Goal: Task Accomplishment & Management: Complete application form

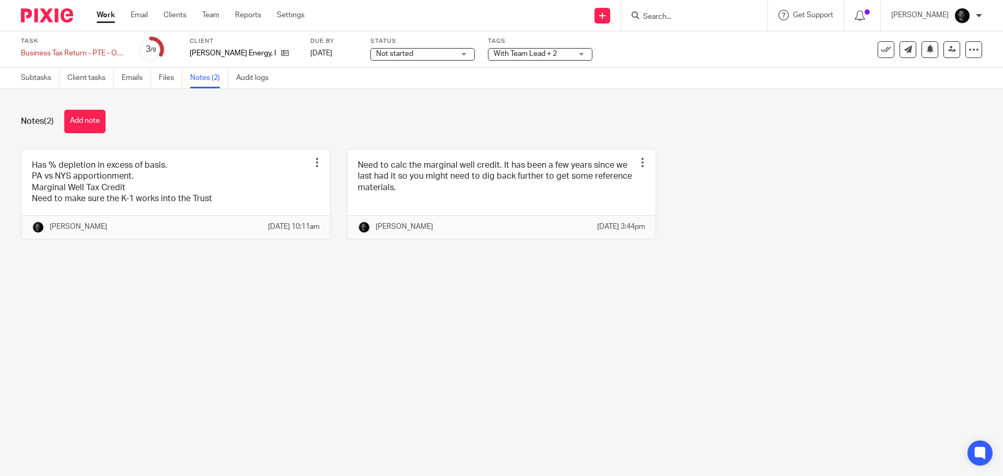
click at [509, 51] on span "With Team Lead + 2" at bounding box center [525, 53] width 63 height 7
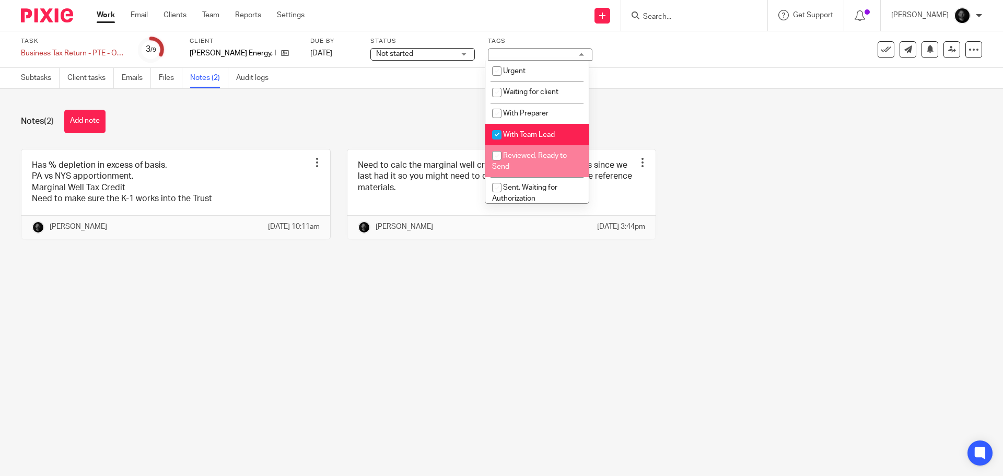
click at [527, 156] on span "Reviewed, Ready to Send" at bounding box center [529, 161] width 75 height 18
checkbox input "true"
click at [531, 135] on span "With Team Lead" at bounding box center [529, 134] width 52 height 7
checkbox input "false"
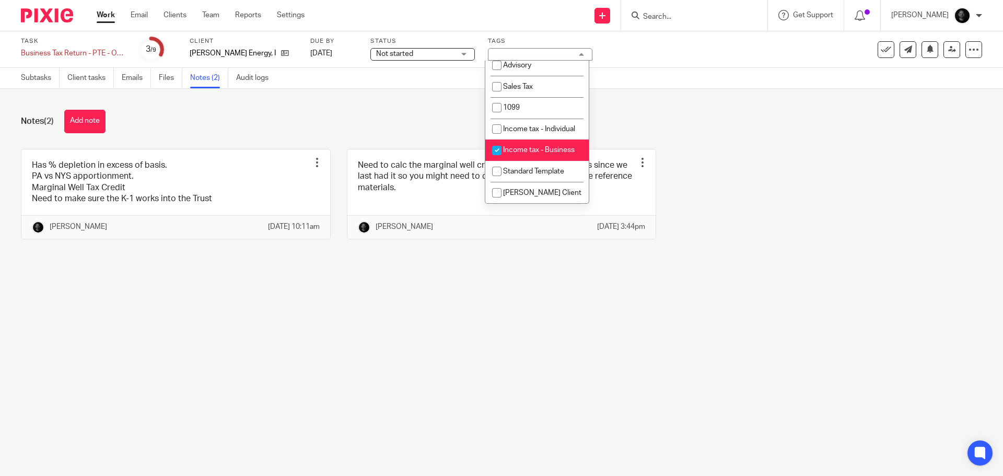
scroll to position [324, 0]
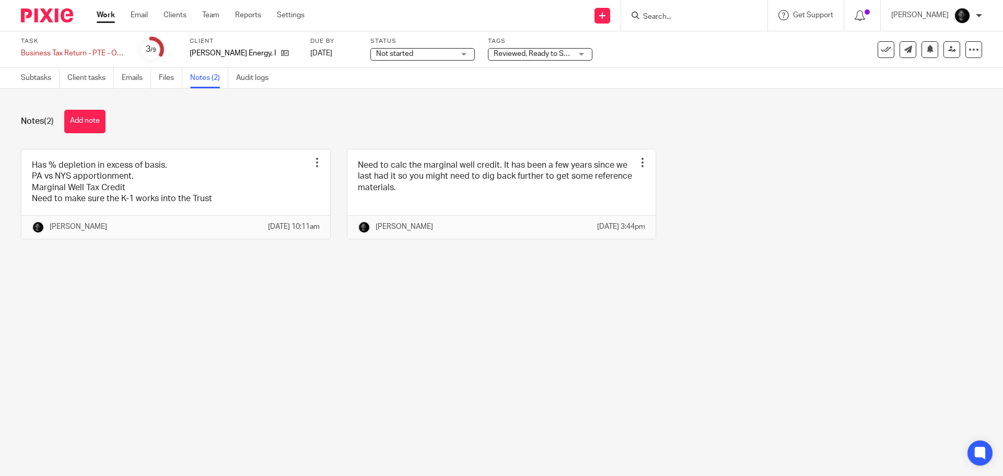
click at [681, 153] on div "Has % depletion in excess of basis. PA vs NYS apportionment. Marginal Well Tax …" at bounding box center [494, 202] width 978 height 106
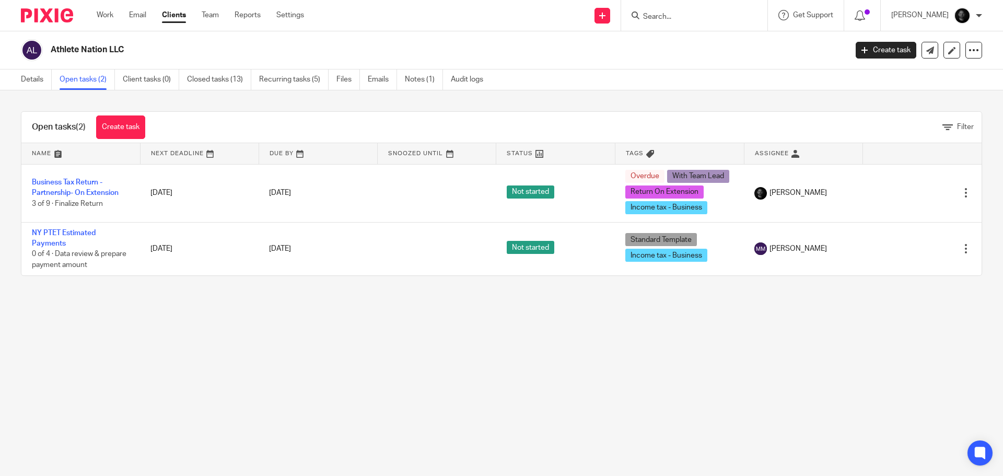
click at [679, 17] on input "Search" at bounding box center [689, 17] width 94 height 9
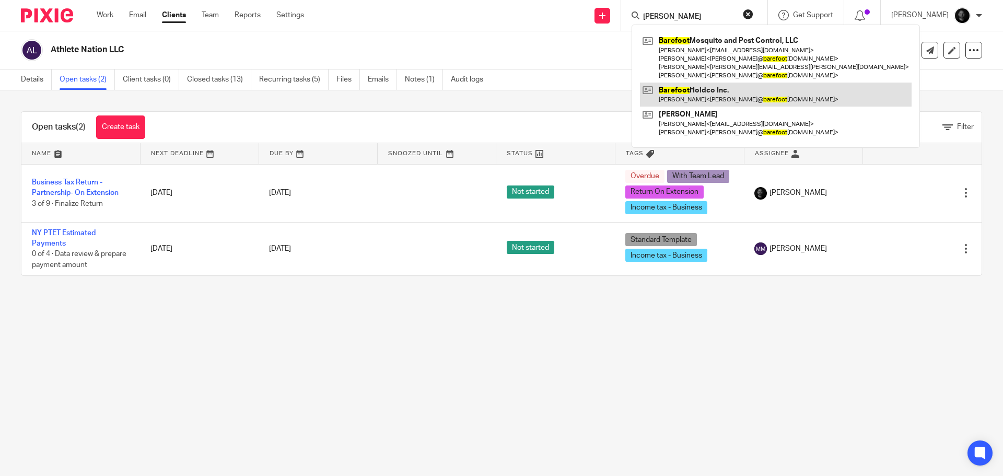
type input "barfoot"
click at [742, 89] on link at bounding box center [776, 95] width 272 height 24
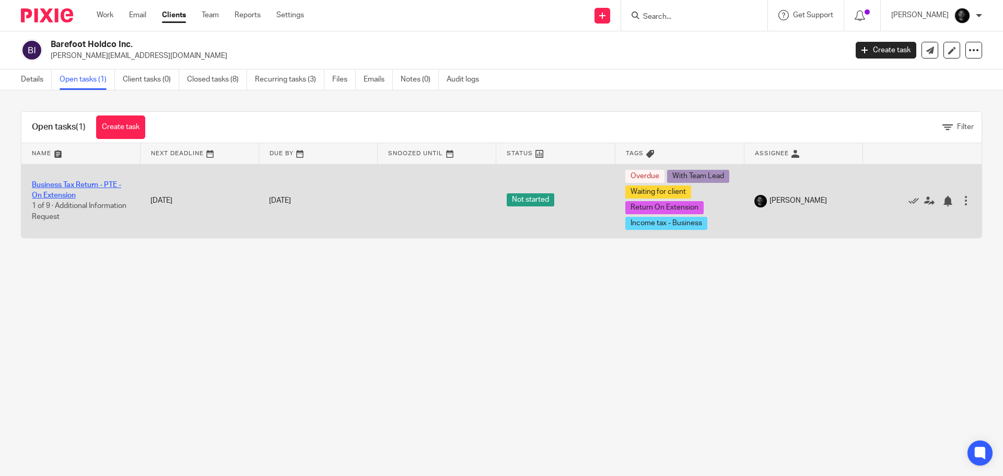
click at [89, 182] on link "Business Tax Return - PTE - On Extension" at bounding box center [76, 190] width 89 height 18
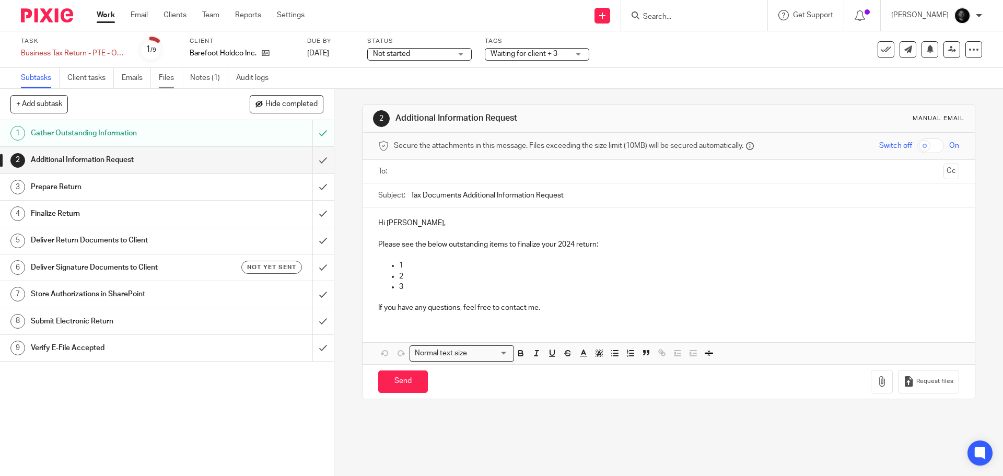
click at [174, 84] on link "Files" at bounding box center [171, 78] width 24 height 20
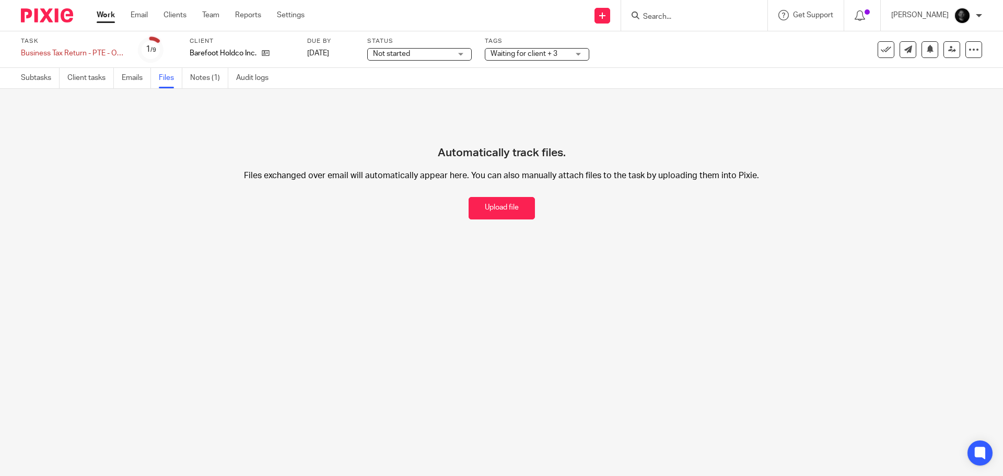
click at [729, 11] on form at bounding box center [697, 15] width 111 height 13
click at [722, 14] on input "Search" at bounding box center [689, 17] width 94 height 9
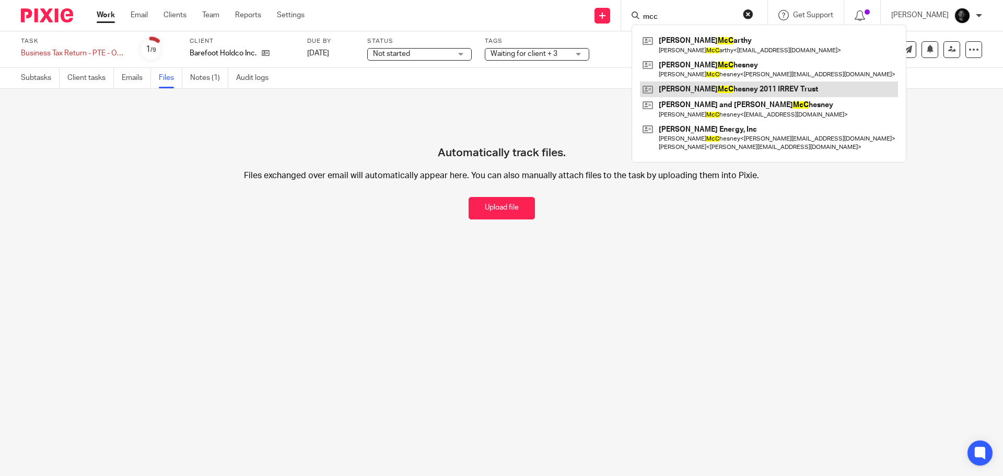
type input "mcc"
click at [688, 89] on link at bounding box center [769, 90] width 258 height 16
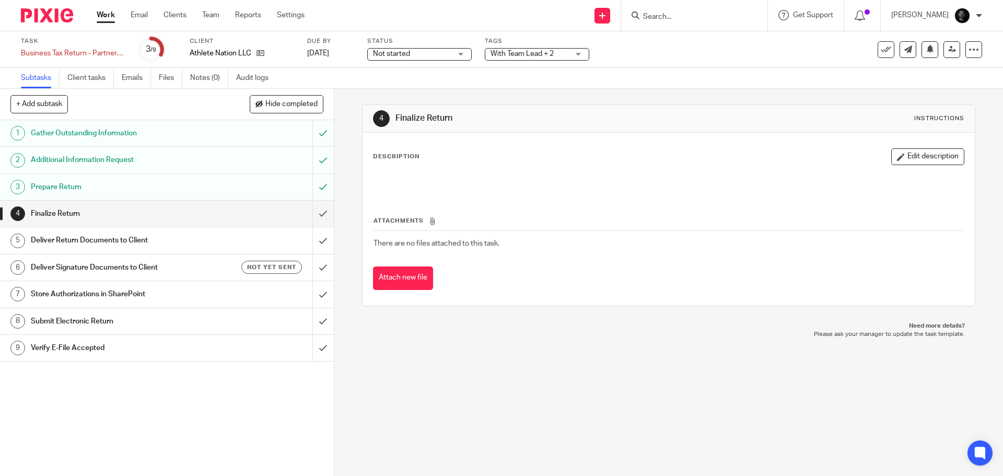
click at [713, 18] on input "Search" at bounding box center [689, 17] width 94 height 9
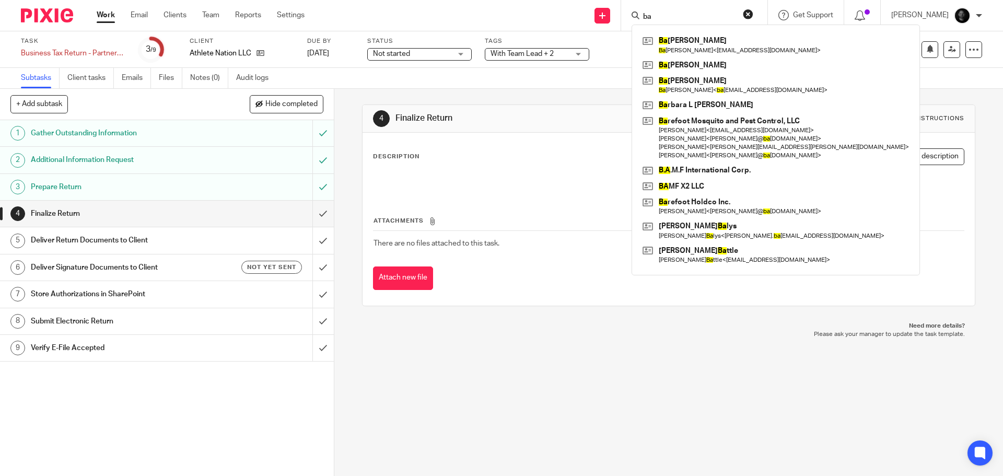
type input "b"
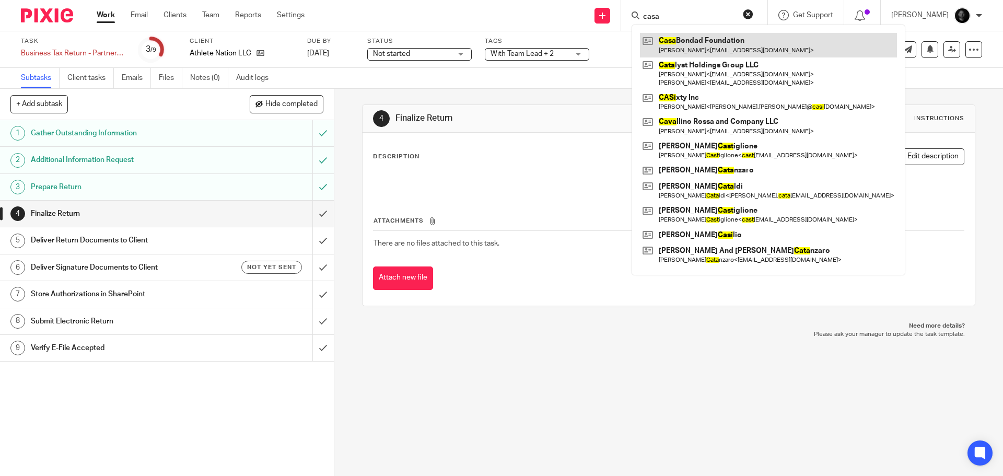
type input "casa"
click at [694, 36] on link at bounding box center [768, 45] width 257 height 24
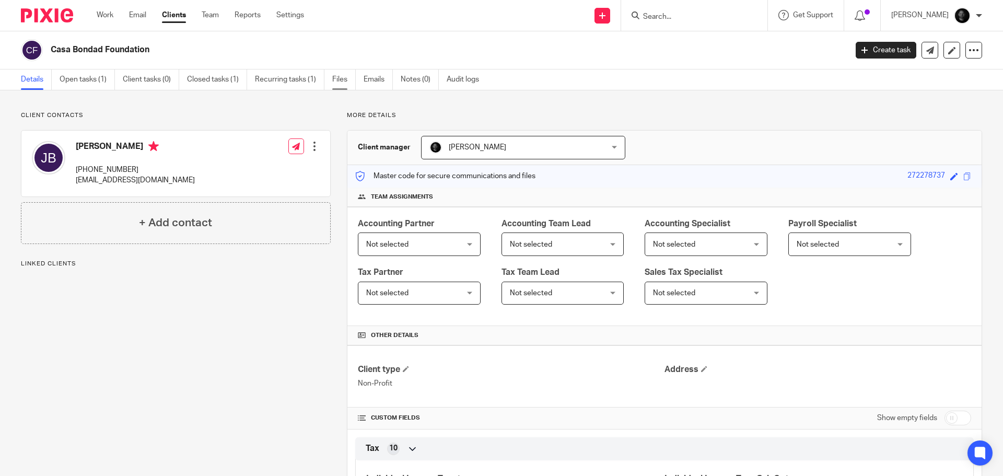
click at [339, 73] on link "Files" at bounding box center [344, 79] width 24 height 20
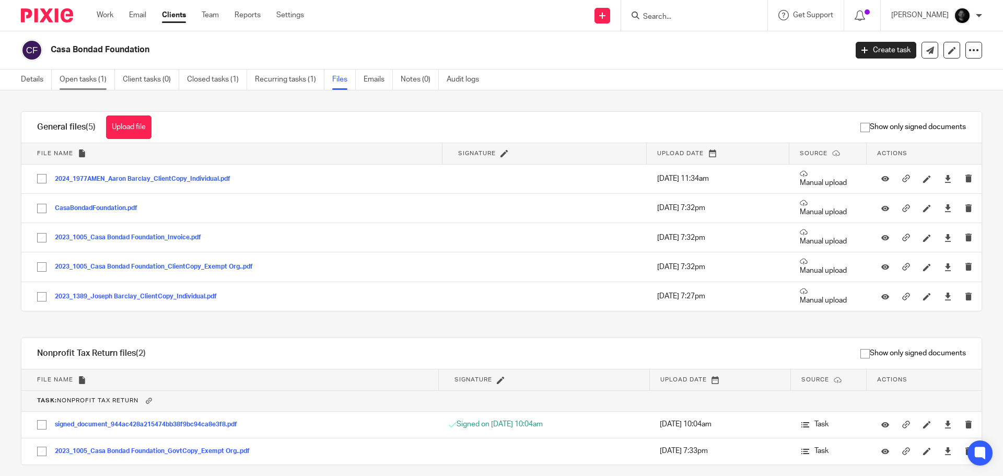
click at [94, 80] on link "Open tasks (1)" at bounding box center [87, 79] width 55 height 20
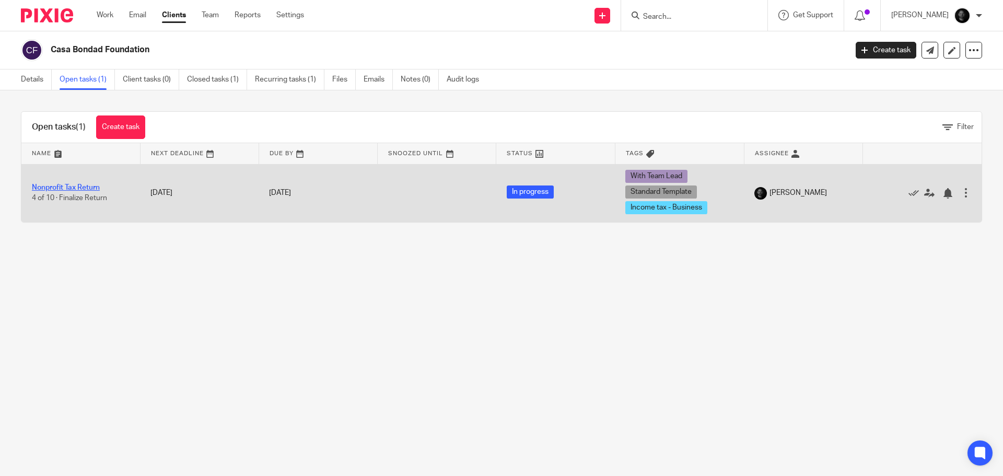
click at [95, 187] on link "Nonprofit Tax Return" at bounding box center [66, 187] width 68 height 7
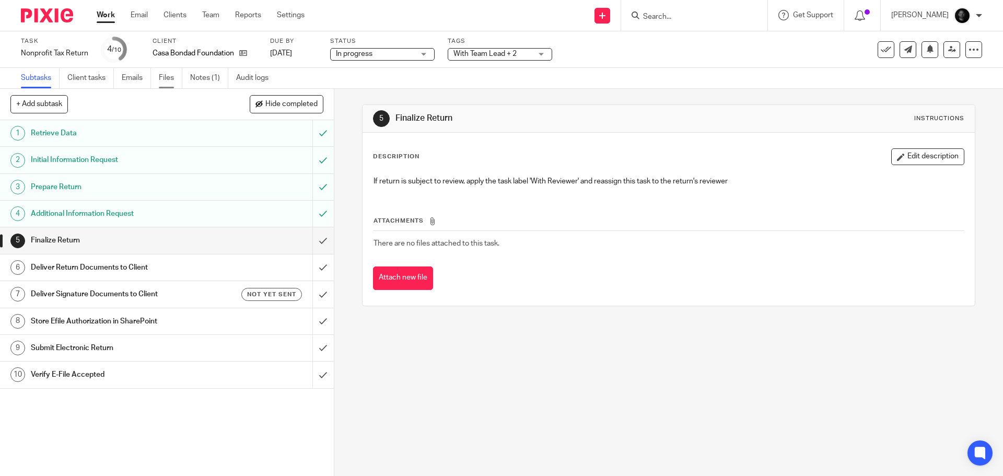
click at [161, 78] on link "Files" at bounding box center [171, 78] width 24 height 20
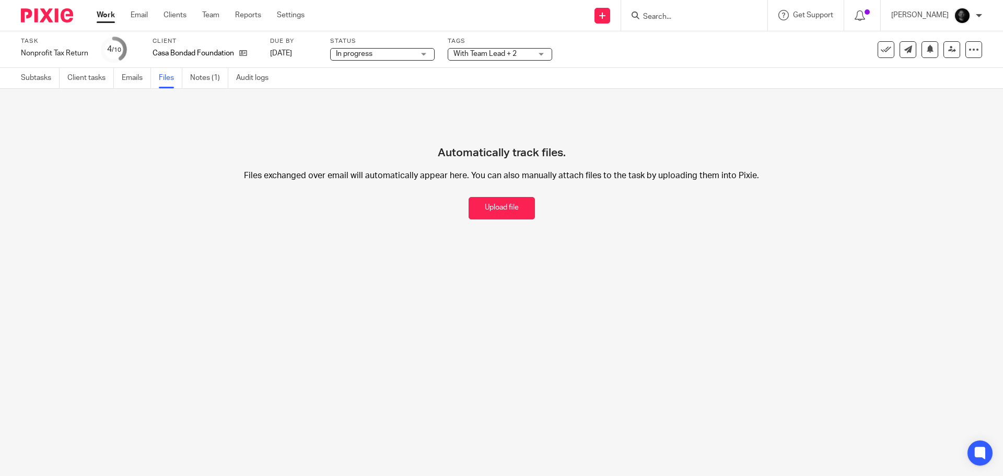
click at [667, 11] on form at bounding box center [697, 15] width 111 height 13
click at [706, 17] on input "Search" at bounding box center [689, 17] width 94 height 9
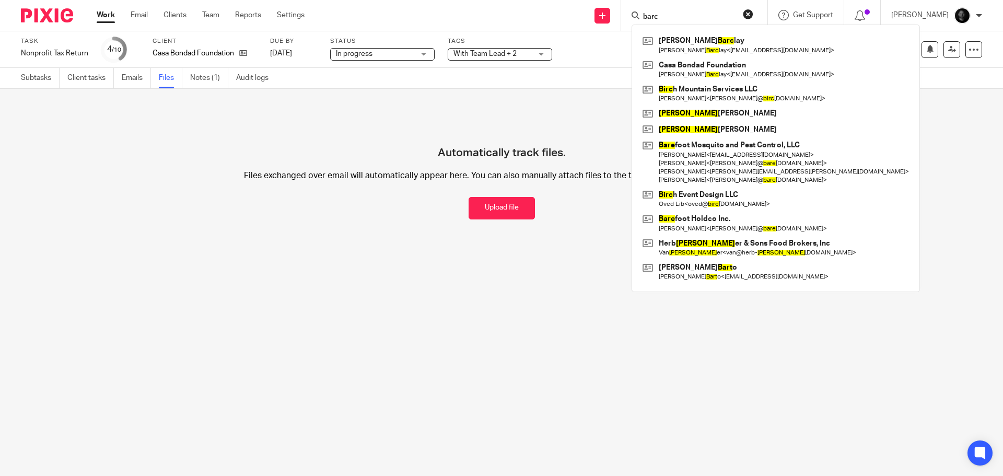
type input "barc"
click at [699, 52] on link at bounding box center [776, 45] width 272 height 24
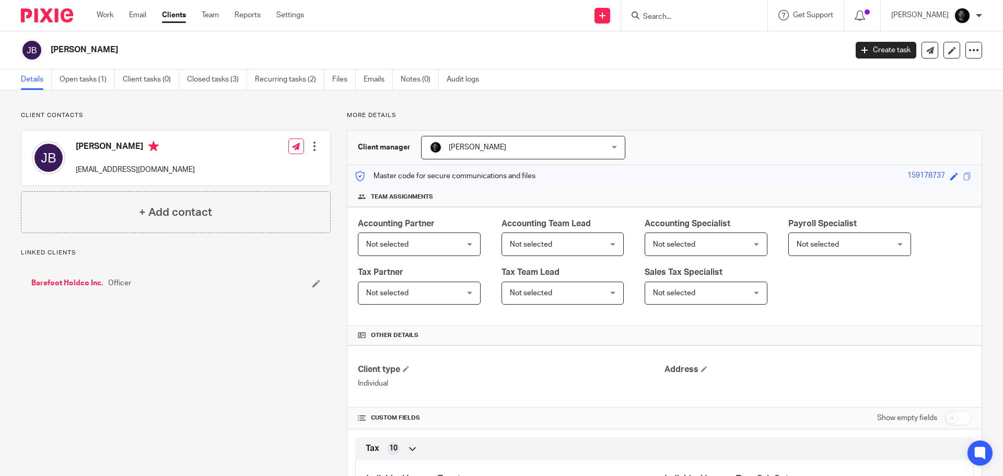
click at [332, 80] on ul "Details Open tasks (1) Client tasks (0) Closed tasks (3) Recurring tasks (2) Fi…" at bounding box center [258, 79] width 474 height 20
click at [340, 78] on link "Files" at bounding box center [344, 79] width 24 height 20
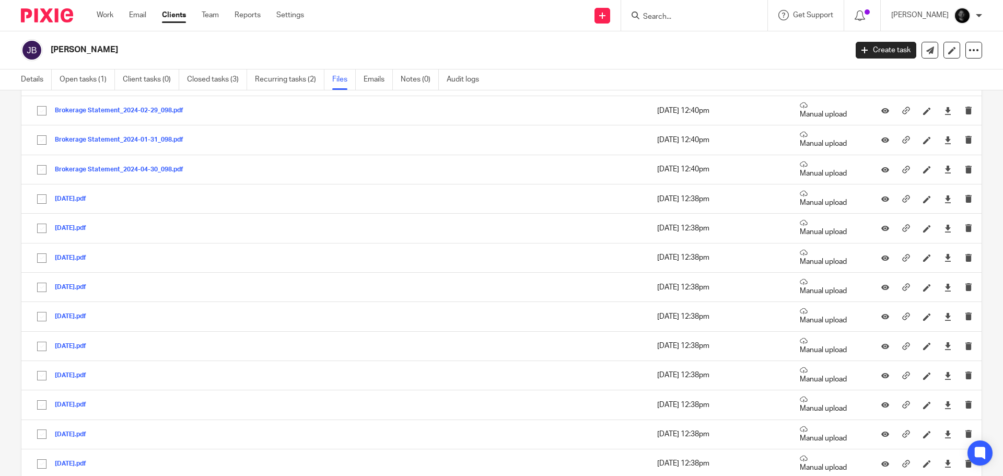
scroll to position [1202, 0]
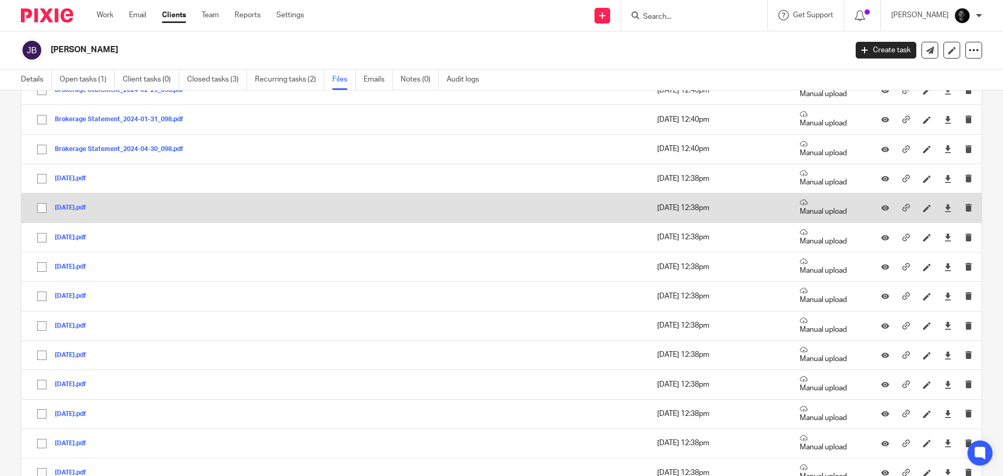
click at [87, 207] on button "12 Dec 2024.pdf" at bounding box center [74, 207] width 39 height 7
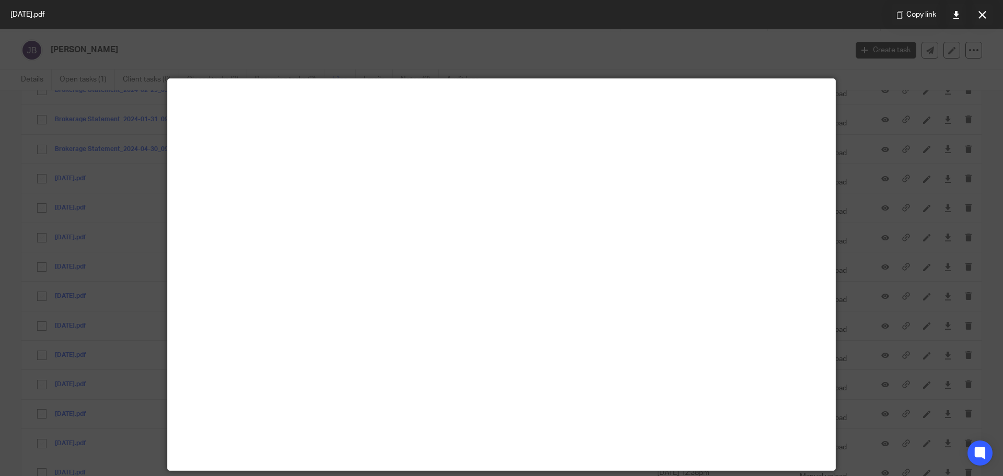
click at [981, 21] on button at bounding box center [982, 14] width 21 height 21
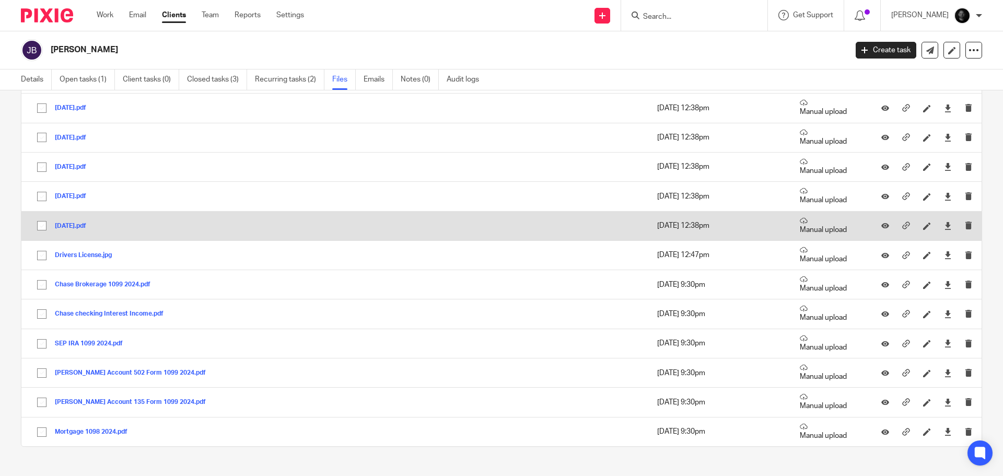
scroll to position [1496, 0]
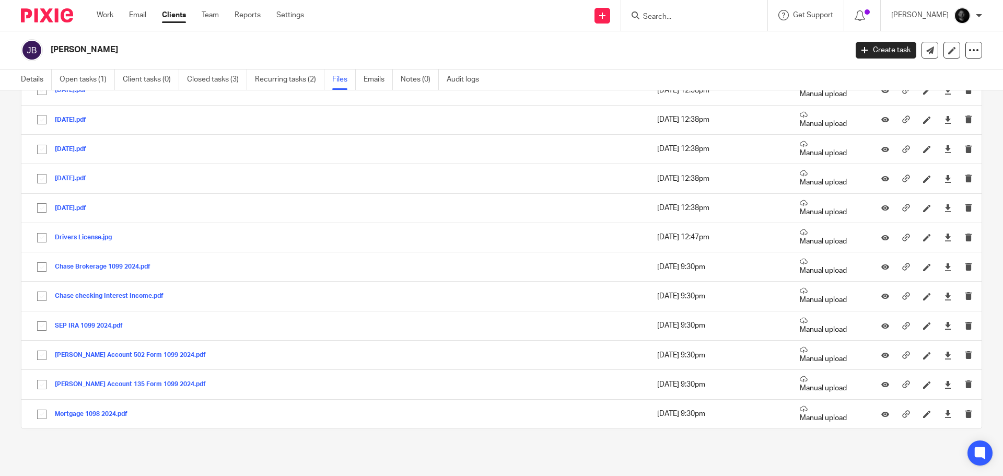
click at [694, 15] on input "Search" at bounding box center [689, 17] width 94 height 9
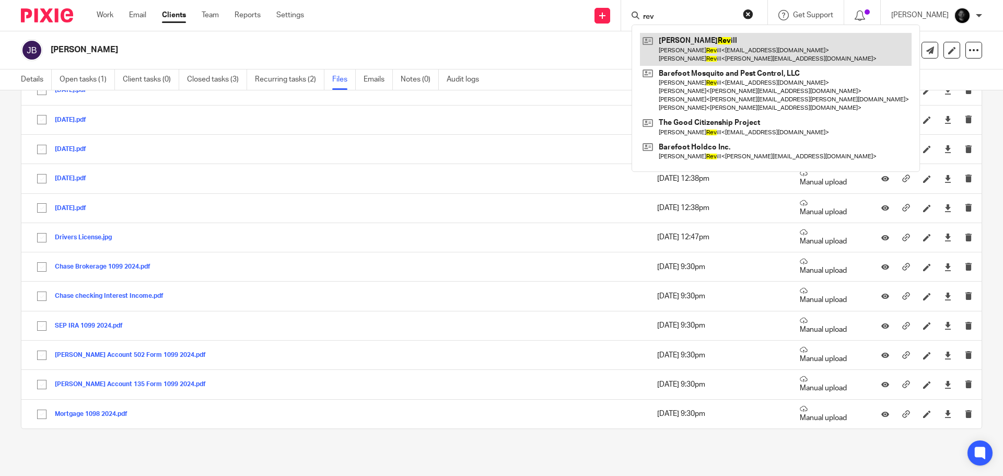
type input "rev"
click at [712, 40] on link at bounding box center [776, 49] width 272 height 32
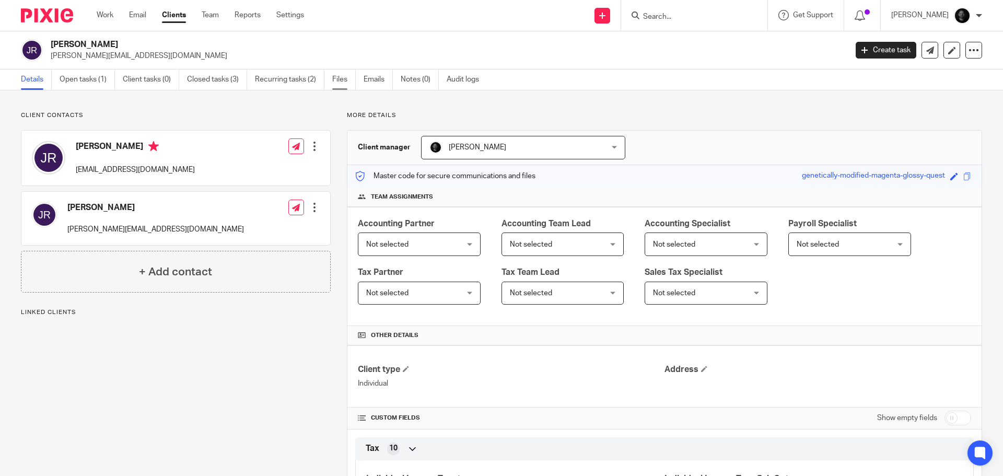
click at [333, 78] on link "Files" at bounding box center [344, 79] width 24 height 20
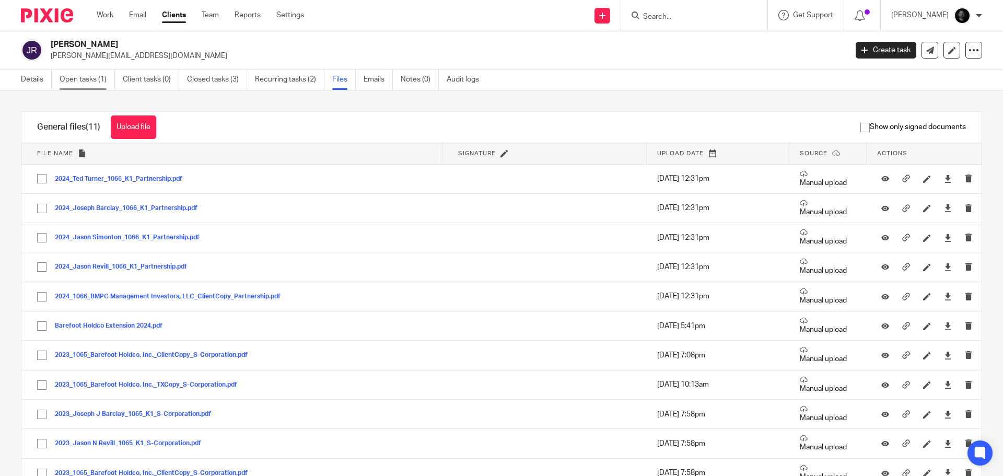
click at [76, 83] on link "Open tasks (1)" at bounding box center [87, 79] width 55 height 20
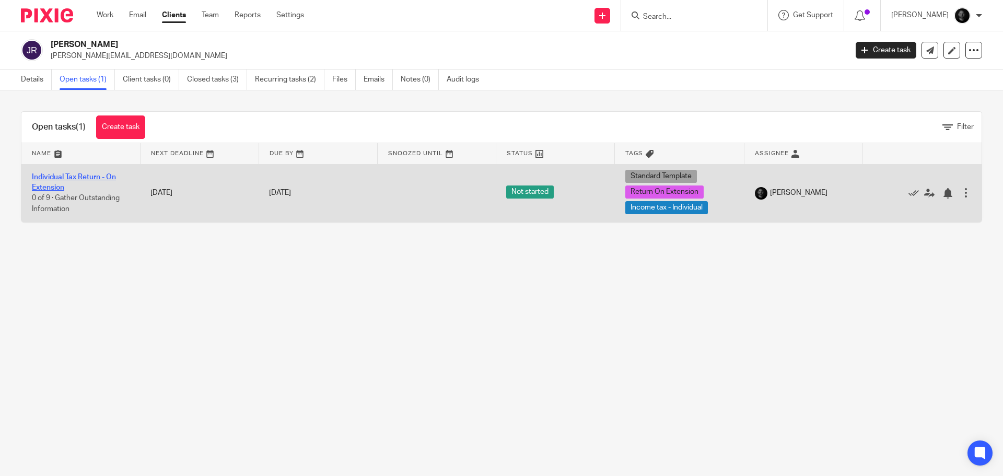
click at [86, 176] on link "Individual Tax Return - On Extension" at bounding box center [74, 182] width 84 height 18
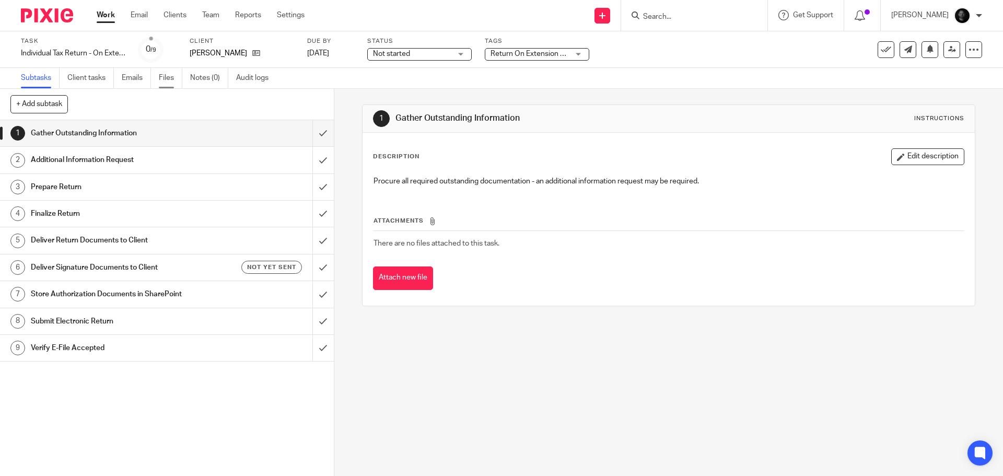
click at [172, 72] on link "Files" at bounding box center [171, 78] width 24 height 20
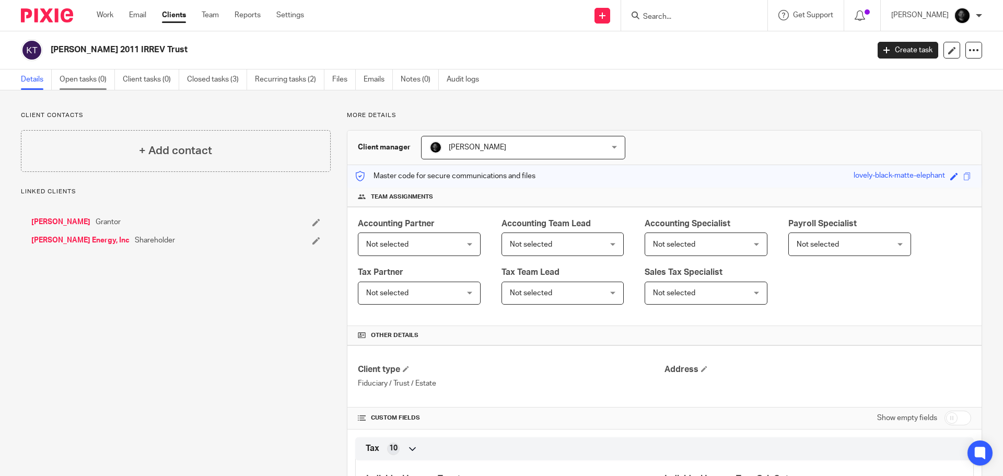
click at [83, 82] on link "Open tasks (0)" at bounding box center [87, 79] width 55 height 20
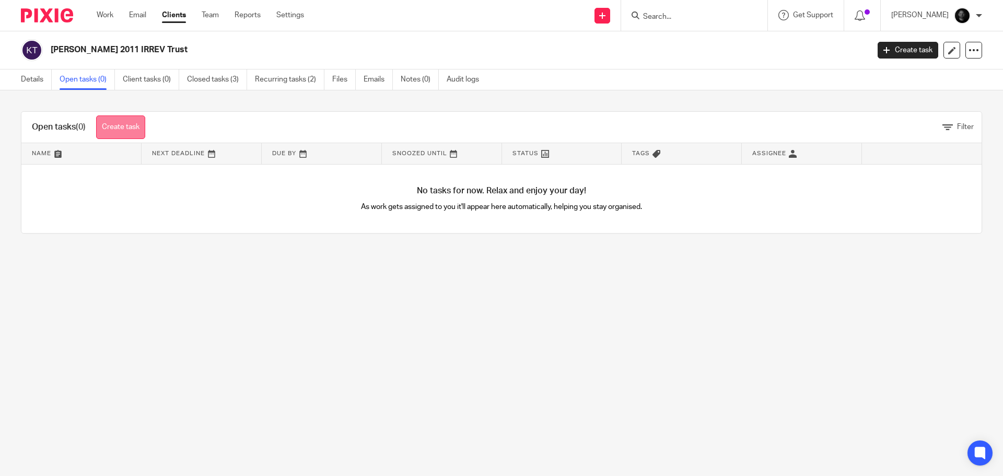
click at [124, 127] on link "Create task" at bounding box center [120, 127] width 49 height 24
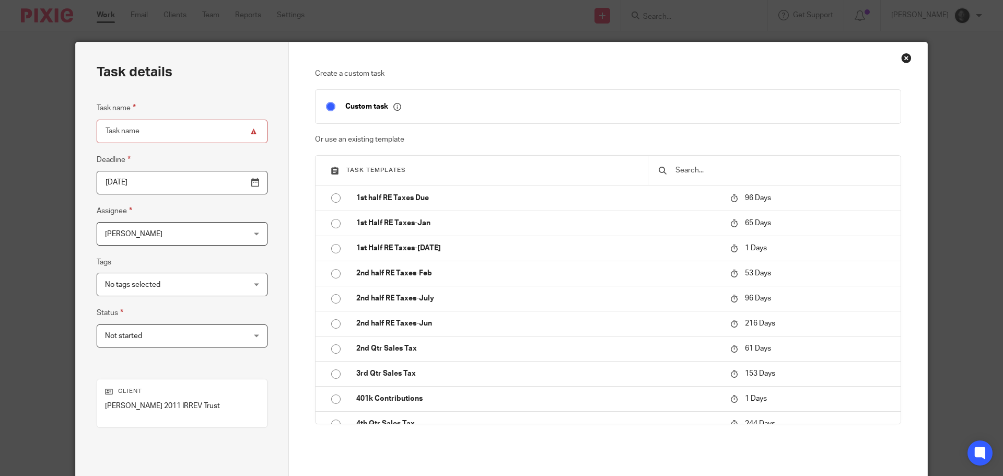
click at [704, 166] on input "text" at bounding box center [783, 170] width 216 height 11
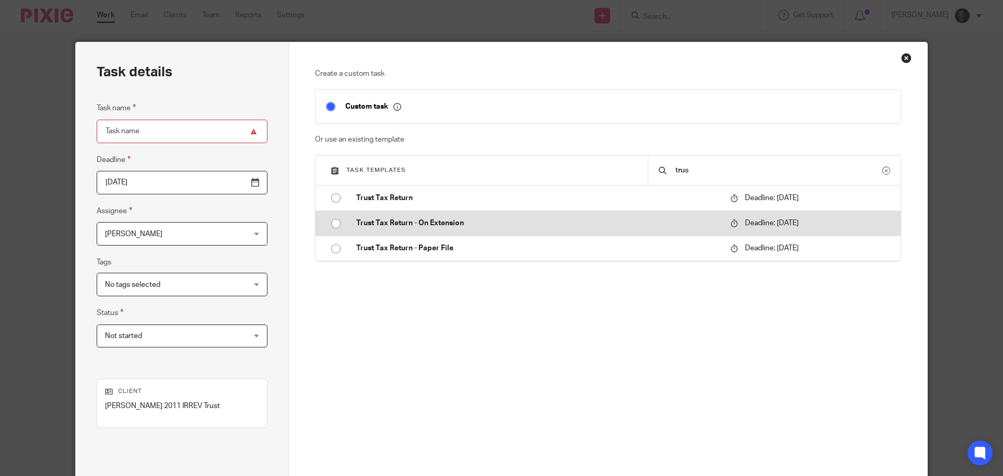
type input "trus"
click at [329, 224] on input "radio" at bounding box center [336, 224] width 20 height 20
type input "2024-09-30"
type input "Trust Tax Return - On Extension"
checkbox input "false"
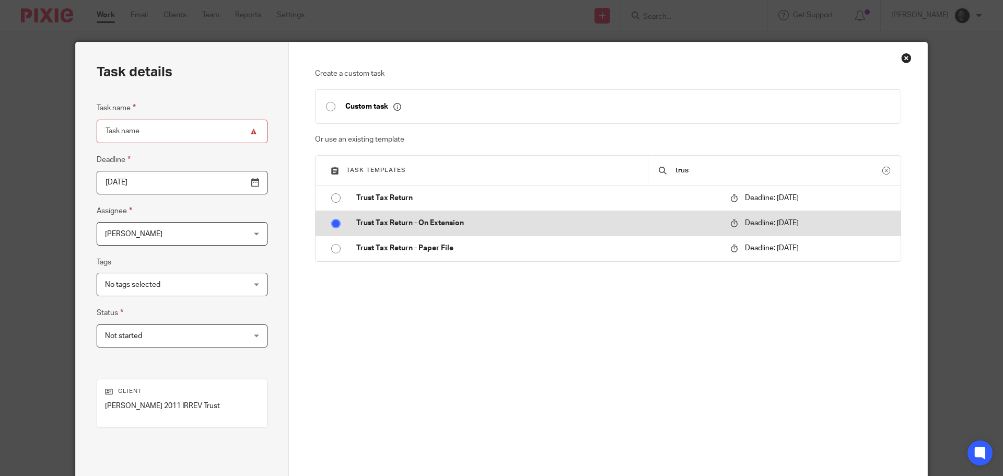
radio input "false"
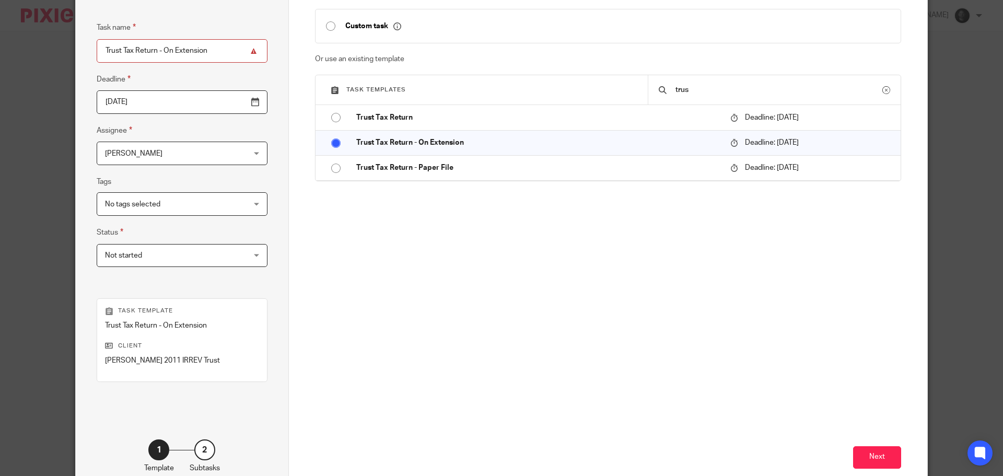
scroll to position [142, 0]
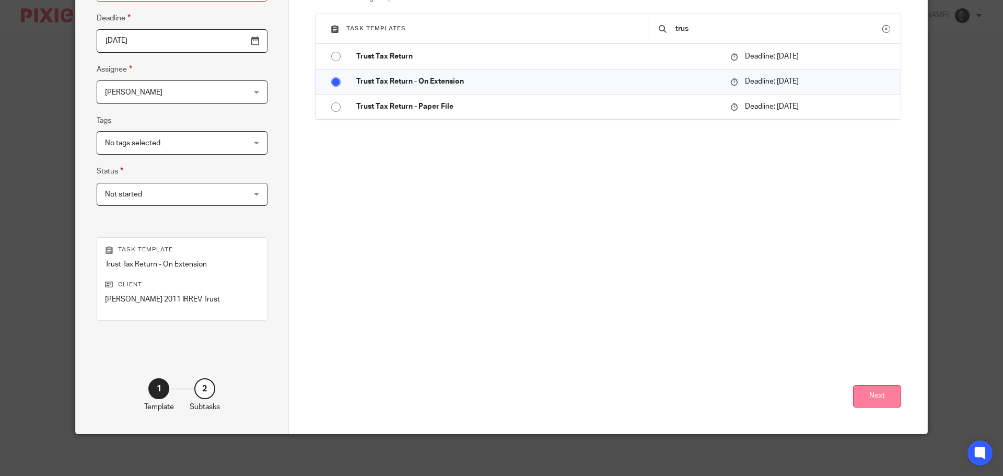
click at [869, 389] on button "Next" at bounding box center [877, 396] width 48 height 22
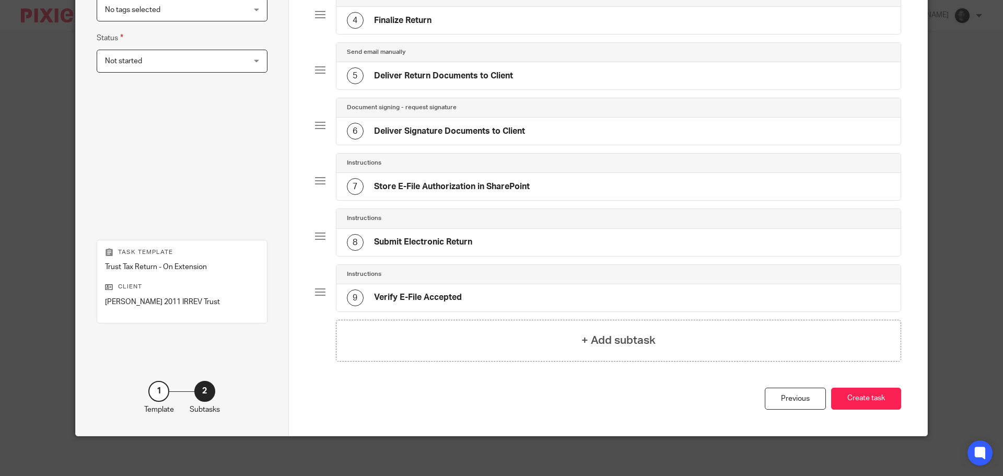
scroll to position [277, 0]
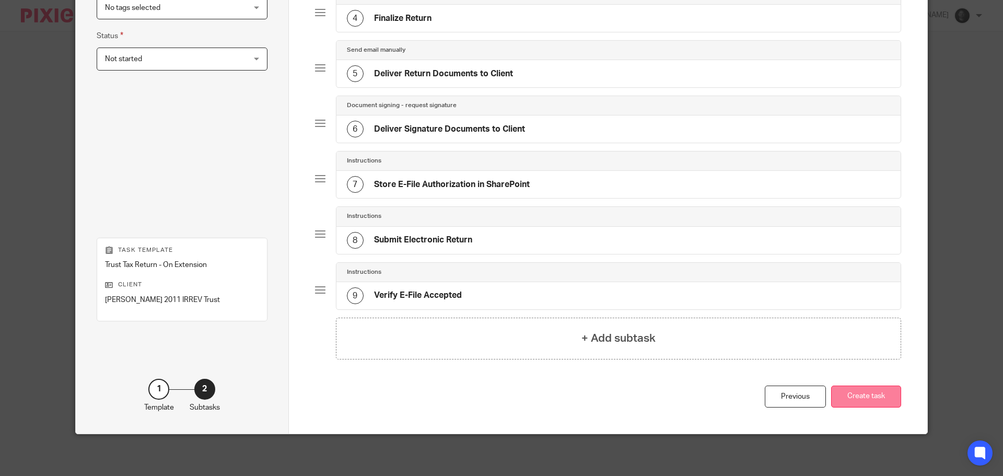
click at [878, 402] on button "Create task" at bounding box center [866, 397] width 70 height 22
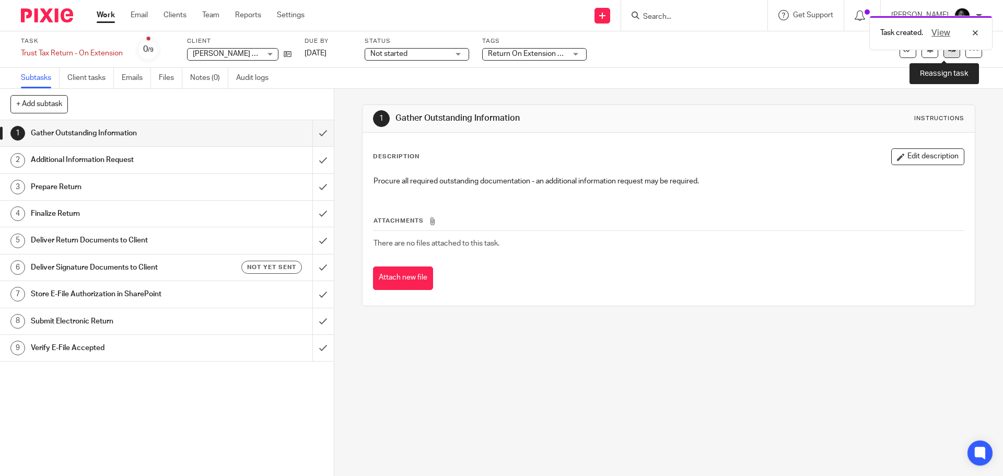
click at [951, 56] on link at bounding box center [952, 49] width 17 height 17
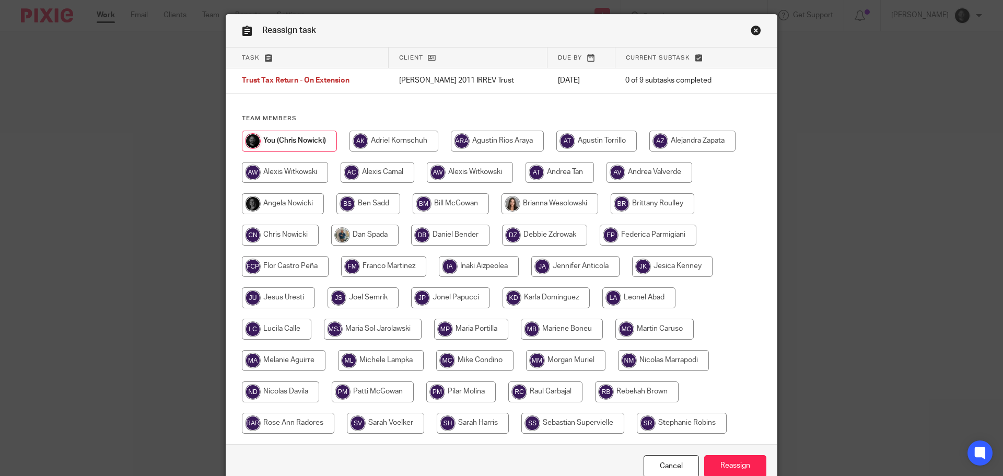
scroll to position [52, 0]
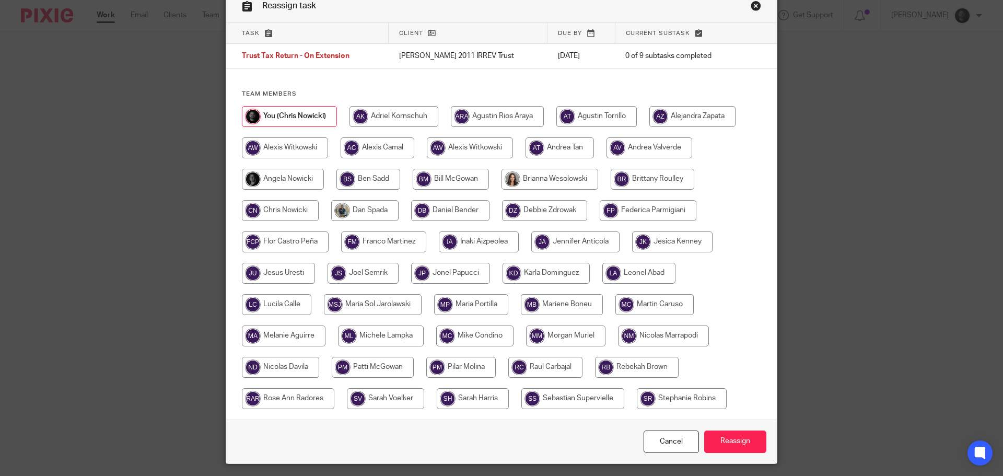
click at [574, 337] on input "radio" at bounding box center [565, 336] width 79 height 21
radio input "true"
click at [709, 447] on input "Reassign" at bounding box center [735, 442] width 62 height 22
